Goal: Task Accomplishment & Management: Manage account settings

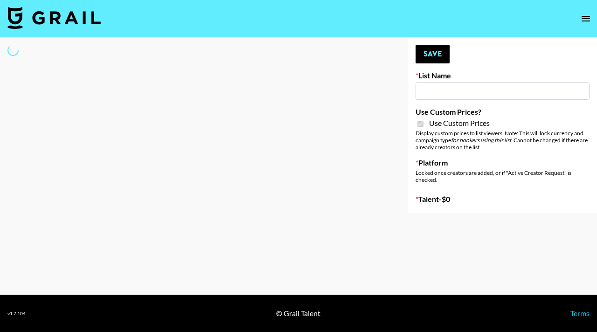
type input "FlexiSpot (Japanese Joinery Bed)"
checkbox input "true"
select select "Brand"
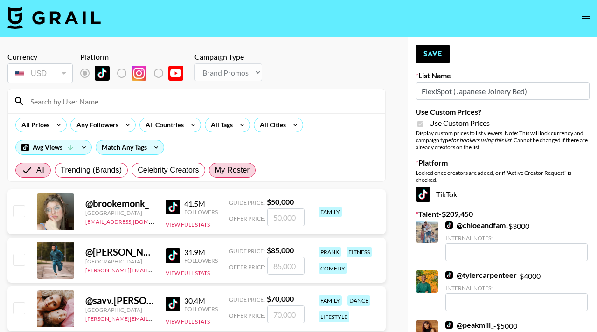
click at [238, 170] on span "My Roster" at bounding box center [232, 170] width 35 height 11
click at [215, 170] on input "My Roster" at bounding box center [215, 170] width 0 height 0
radio input "true"
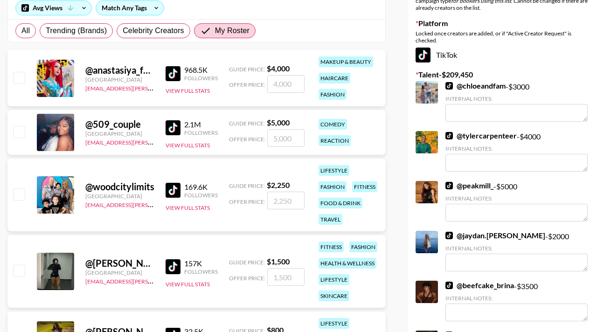
scroll to position [153, 0]
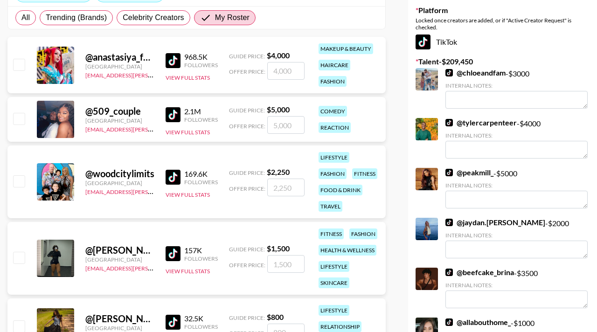
click at [28, 182] on div "@ woodcitylimits [GEOGRAPHIC_DATA] [EMAIL_ADDRESS][PERSON_NAME][DOMAIN_NAME] 16…" at bounding box center [196, 182] width 378 height 73
click at [23, 181] on input "checkbox" at bounding box center [18, 180] width 11 height 11
checkbox input "true"
type input "2250"
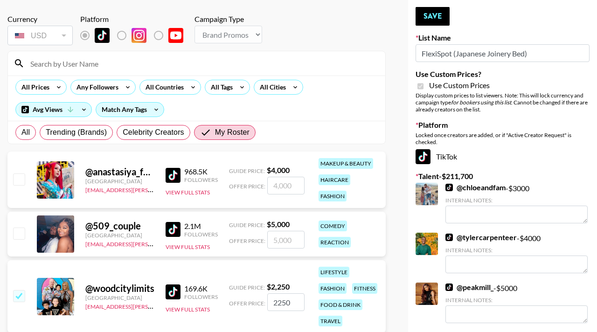
scroll to position [37, 0]
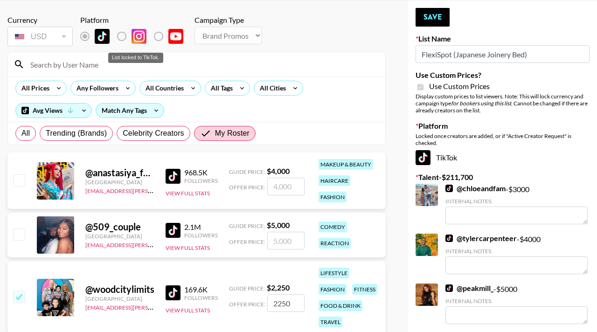
click at [125, 38] on label "List locked to TikTok." at bounding box center [129, 37] width 35 height 20
click at [120, 36] on label "List locked to TikTok." at bounding box center [129, 37] width 35 height 20
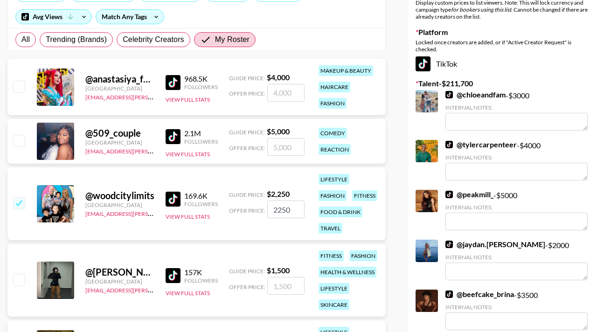
scroll to position [153, 0]
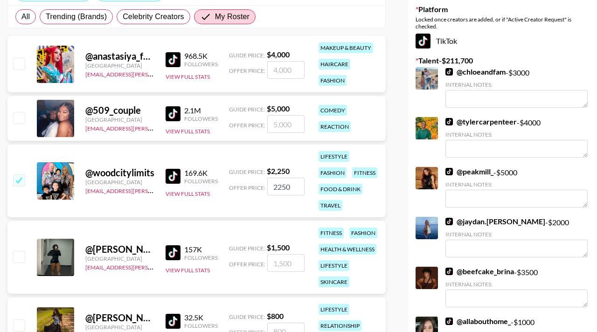
click at [21, 120] on input "checkbox" at bounding box center [18, 117] width 11 height 11
checkbox input "true"
type input "5000"
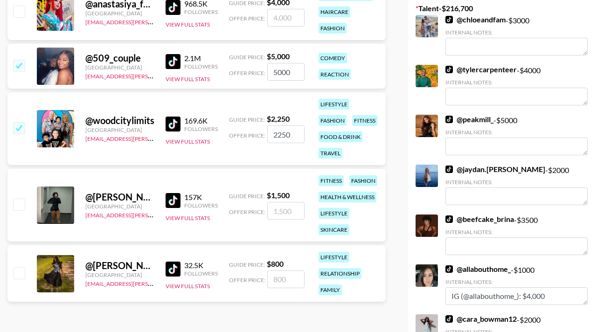
scroll to position [216, 0]
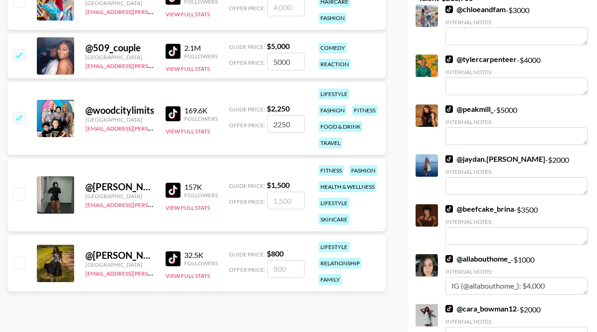
click at [13, 264] on input "checkbox" at bounding box center [18, 262] width 11 height 11
checkbox input "true"
type input "800"
click at [24, 197] on input "checkbox" at bounding box center [18, 193] width 11 height 11
checkbox input "true"
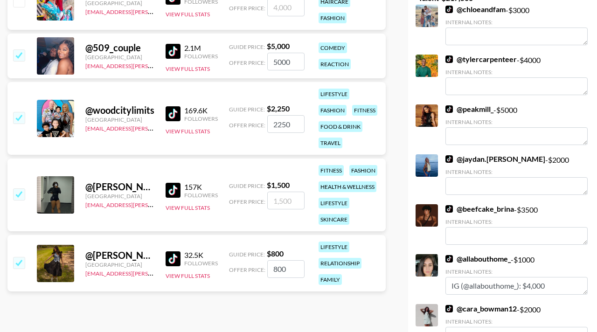
type input "1500"
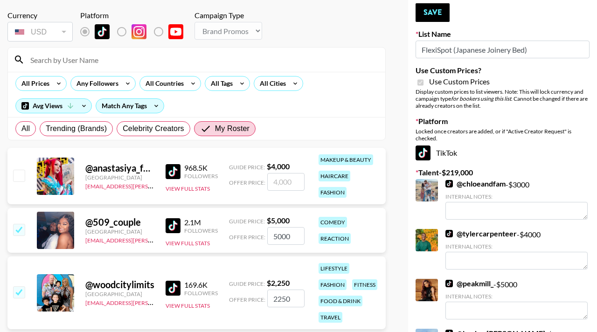
scroll to position [13, 0]
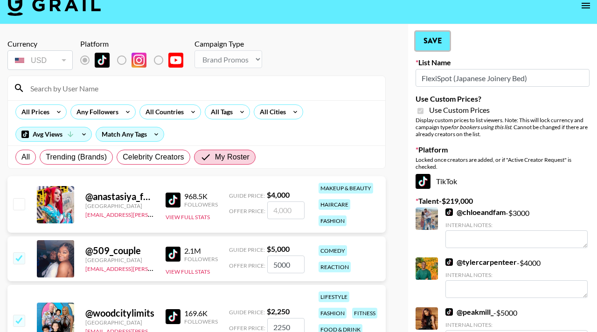
click at [437, 38] on button "Save" at bounding box center [433, 41] width 34 height 19
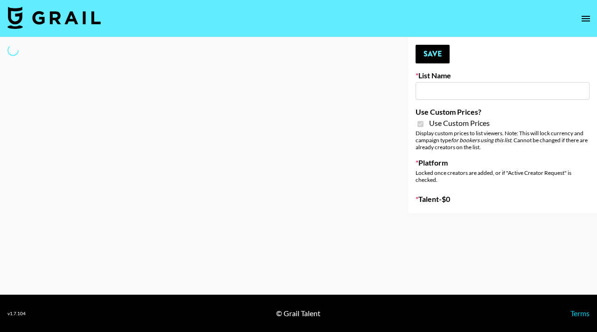
type input "Temu Q4"
checkbox input "true"
select select "Brand"
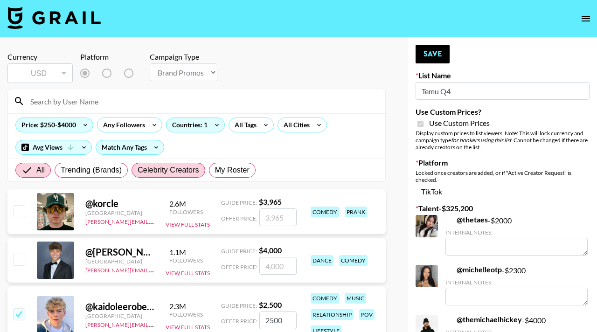
scroll to position [13, 0]
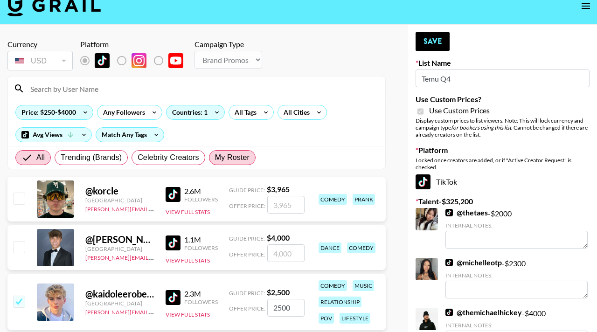
click at [215, 163] on span "My Roster" at bounding box center [232, 157] width 35 height 11
click at [215, 158] on input "My Roster" at bounding box center [215, 158] width 0 height 0
radio input "true"
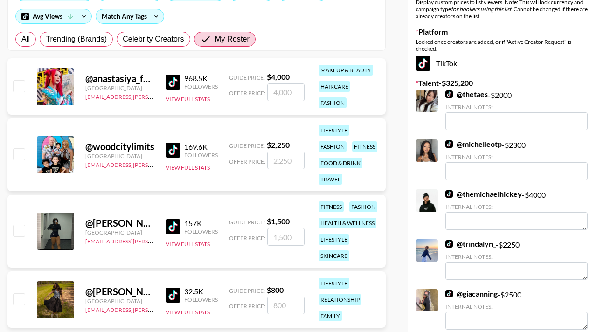
scroll to position [134, 0]
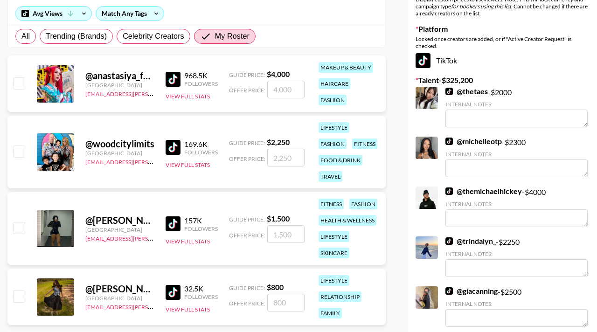
click at [17, 73] on div "@ anastasiya_fukkacumi1 [GEOGRAPHIC_DATA] [EMAIL_ADDRESS][PERSON_NAME][DOMAIN_N…" at bounding box center [196, 84] width 378 height 56
click at [17, 81] on input "checkbox" at bounding box center [18, 82] width 11 height 11
checkbox input "true"
type input "4000"
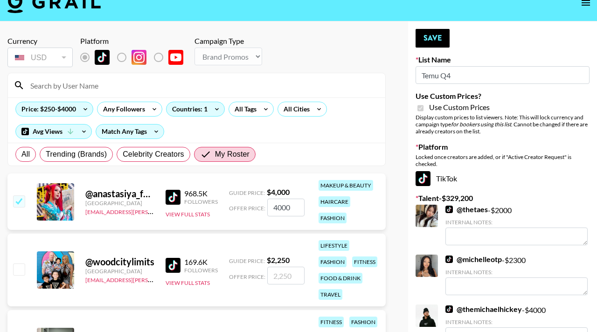
scroll to position [0, 0]
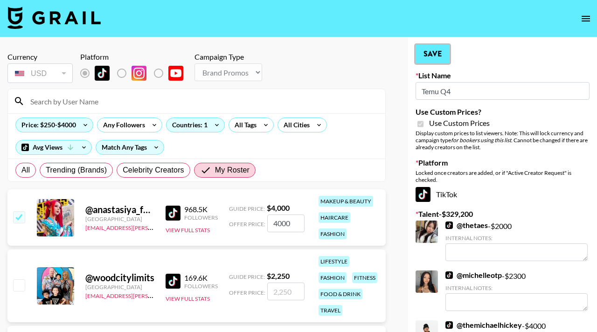
click at [425, 57] on button "Save" at bounding box center [433, 54] width 34 height 19
radio input "true"
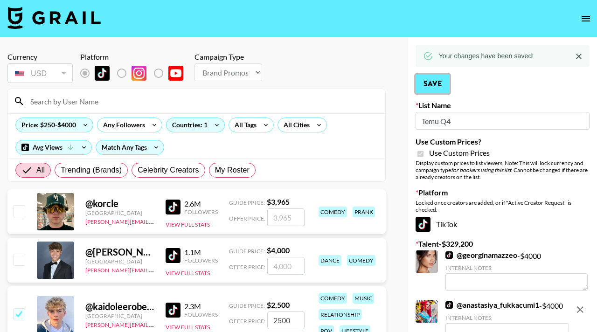
scroll to position [67, 0]
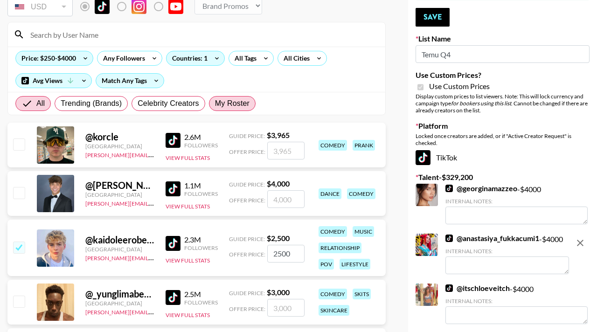
click at [227, 108] on span "My Roster" at bounding box center [232, 103] width 35 height 11
click at [215, 104] on input "My Roster" at bounding box center [215, 104] width 0 height 0
radio input "true"
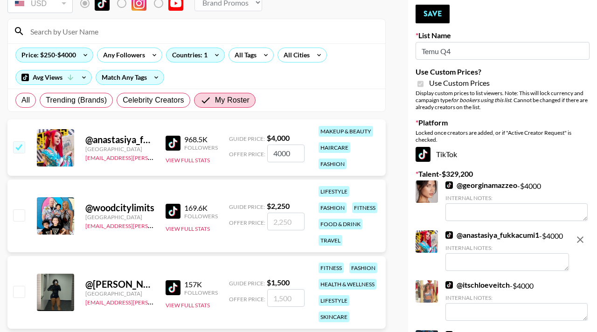
scroll to position [0, 0]
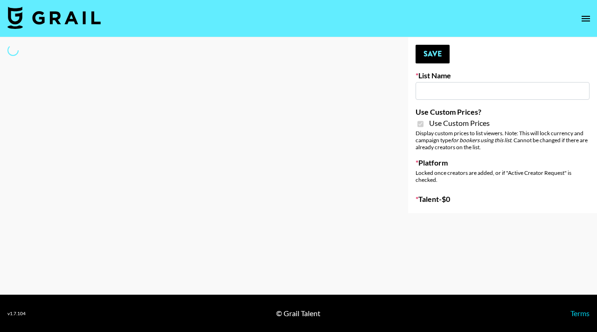
type input "Nourish"
checkbox input "true"
select select "Brand"
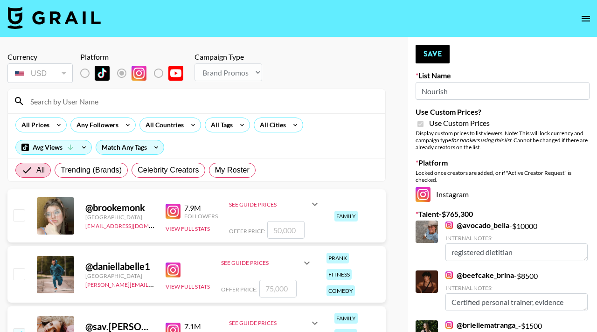
click at [227, 181] on div "All Trending (Brands) Celebrity Creators My Roster" at bounding box center [136, 170] width 244 height 22
click at [224, 171] on span "My Roster" at bounding box center [232, 170] width 35 height 11
click at [215, 170] on input "My Roster" at bounding box center [215, 170] width 0 height 0
radio input "true"
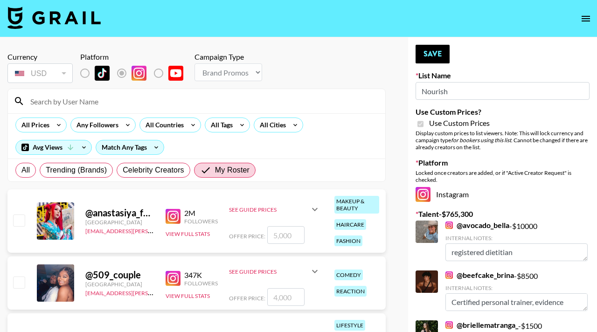
click at [20, 220] on input "checkbox" at bounding box center [18, 220] width 11 height 11
checkbox input "true"
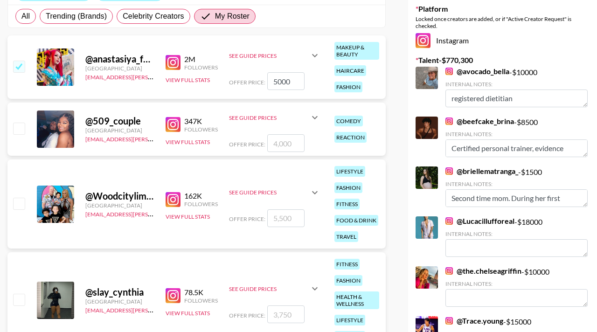
scroll to position [162, 0]
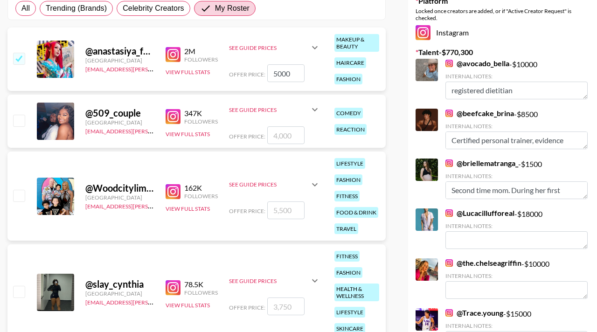
drag, startPoint x: 292, startPoint y: 74, endPoint x: 249, endPoint y: 74, distance: 42.9
click at [251, 74] on div "Offer Price: 5000" at bounding box center [274, 73] width 91 height 18
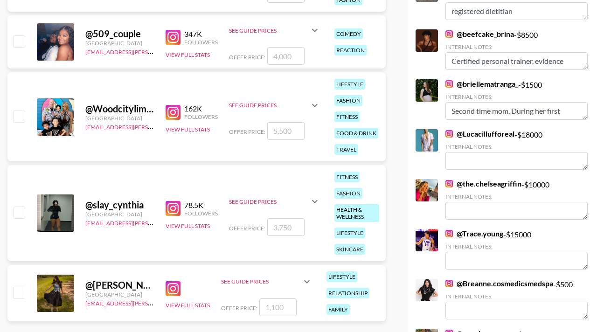
scroll to position [242, 0]
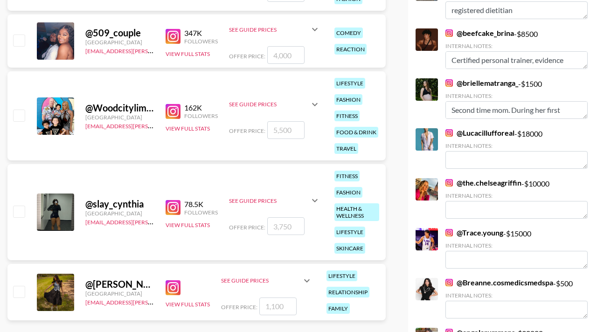
type input "7500"
click at [14, 215] on input "checkbox" at bounding box center [18, 211] width 11 height 11
checkbox input "true"
drag, startPoint x: 297, startPoint y: 226, endPoint x: 243, endPoint y: 226, distance: 54.6
click at [242, 226] on div "Offer Price: 3750" at bounding box center [274, 226] width 91 height 18
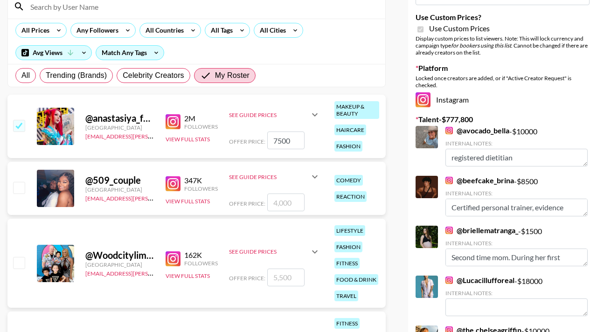
scroll to position [7, 0]
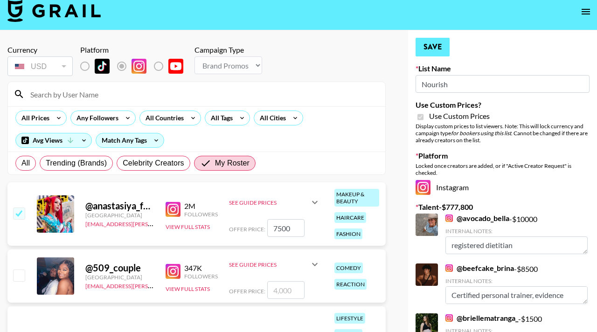
type input "5000"
click at [430, 44] on button "Save" at bounding box center [433, 47] width 34 height 19
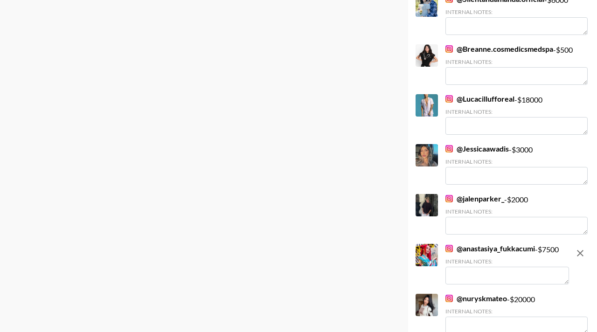
scroll to position [2860, 0]
